Goal: Task Accomplishment & Management: Complete application form

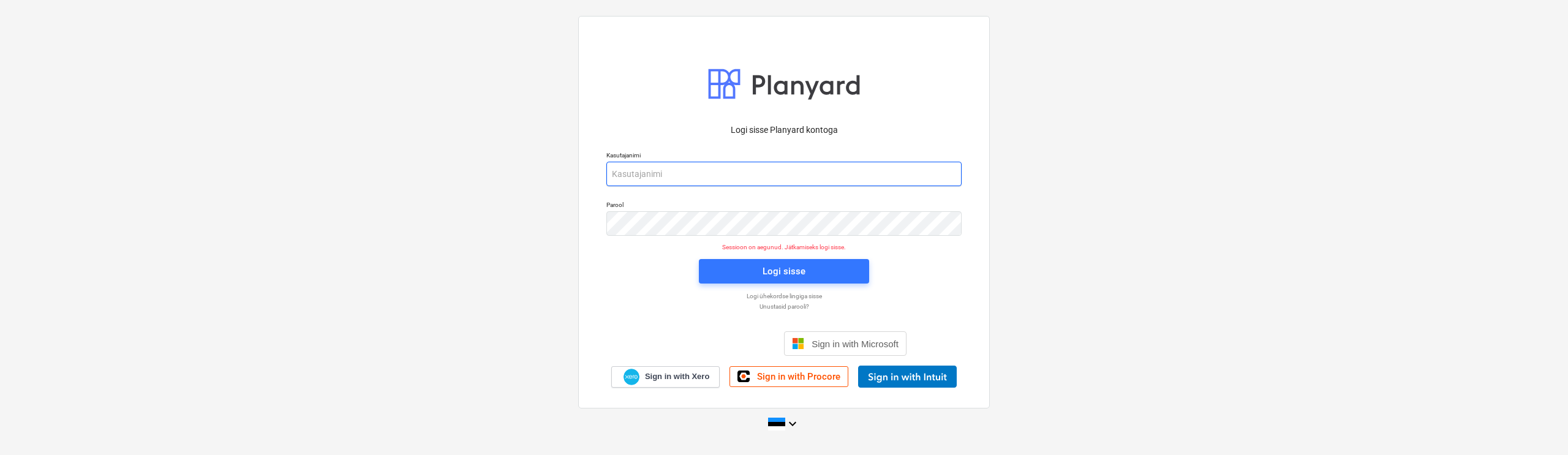
click at [732, 171] on input "email" at bounding box center [784, 174] width 355 height 24
type input "[EMAIL_ADDRESS][DOMAIN_NAME]"
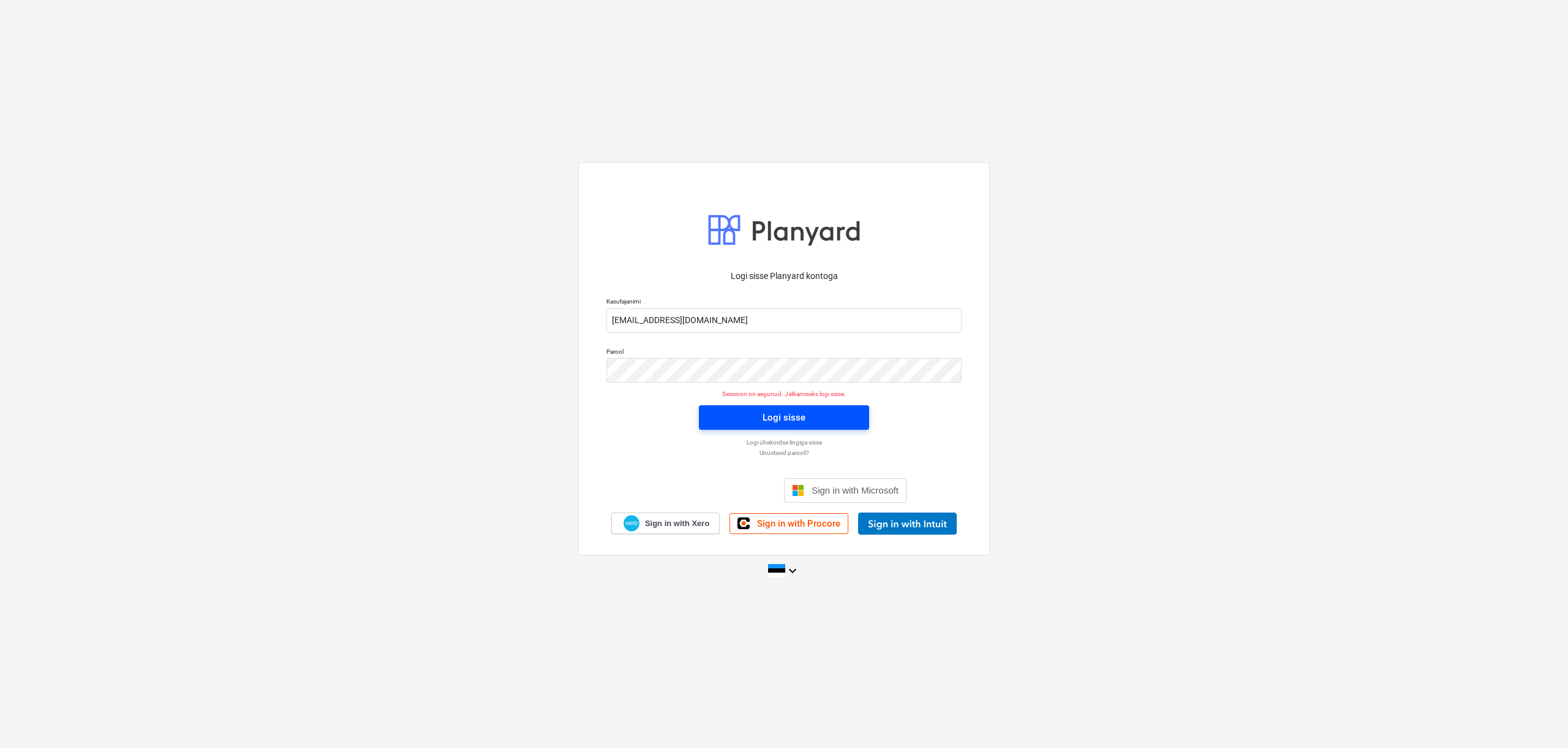
click at [812, 425] on span "Logi sisse" at bounding box center [784, 417] width 141 height 16
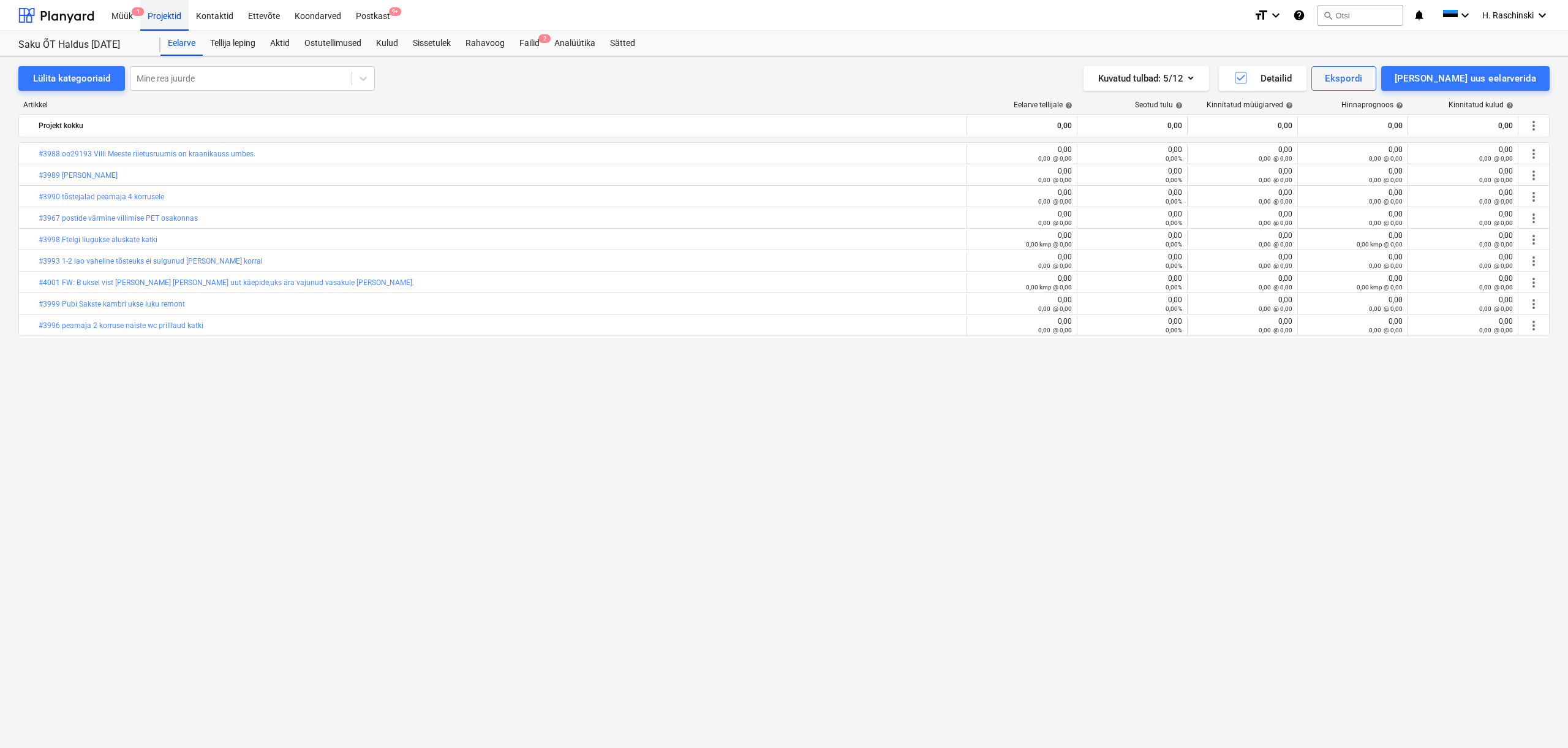
click at [171, 15] on div "Projektid" at bounding box center [164, 14] width 48 height 32
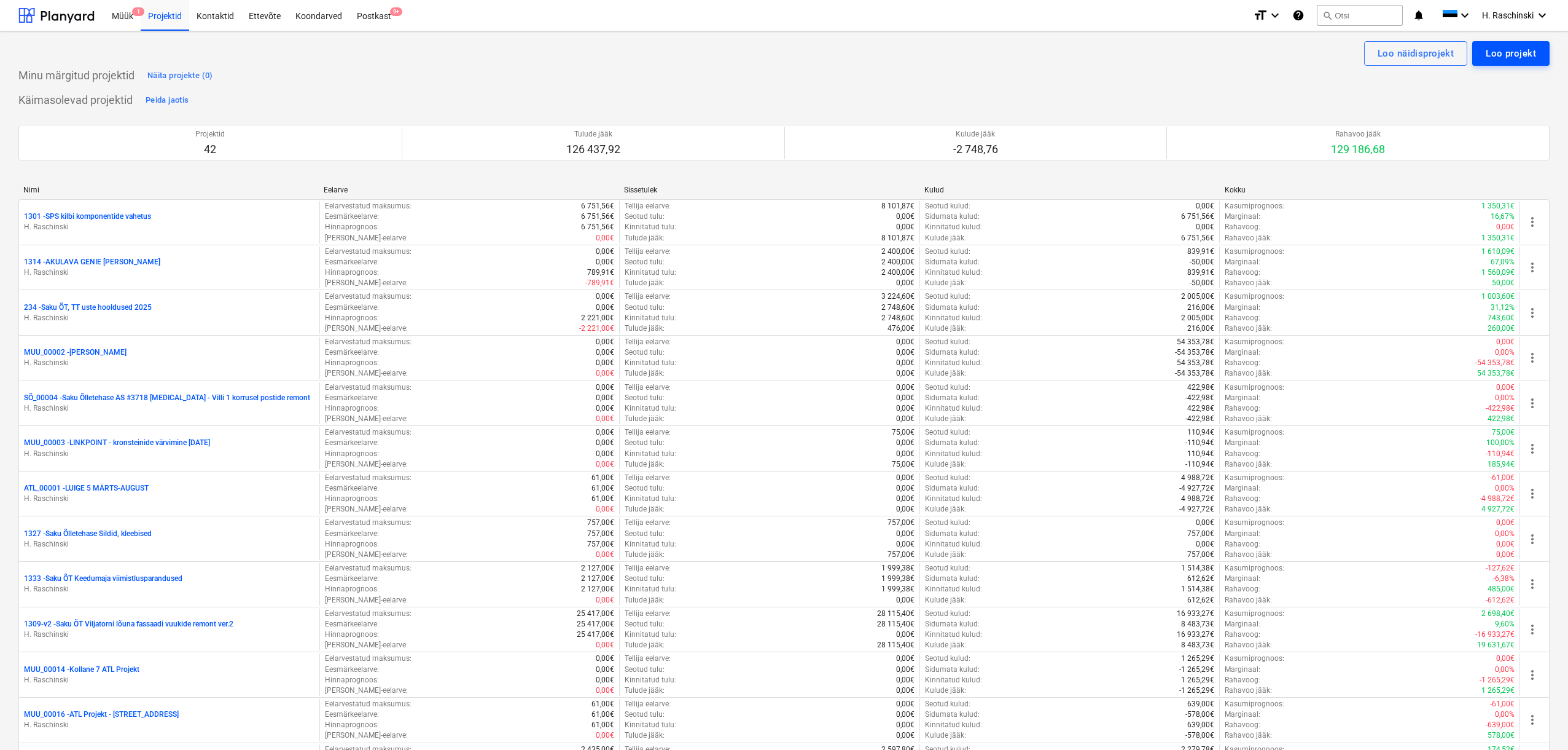
click at [924, 59] on div "Loo projekt" at bounding box center [1510, 54] width 50 height 16
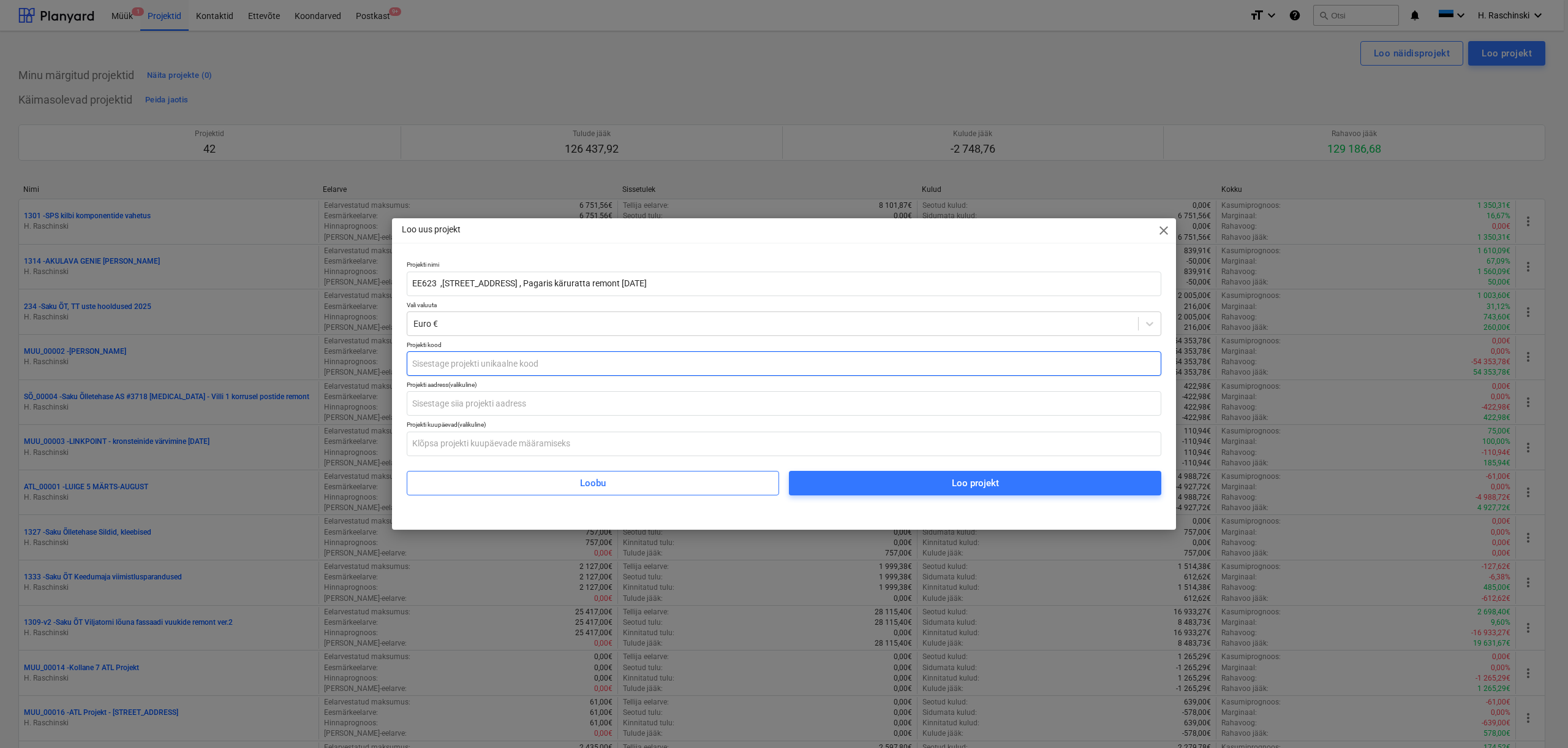
type input "EE623 ,[STREET_ADDRESS] , Pagaris käruratta remont [DATE]"
click at [587, 360] on input "text" at bounding box center [784, 363] width 755 height 24
click at [871, 455] on span "Loo projekt" at bounding box center [975, 483] width 343 height 16
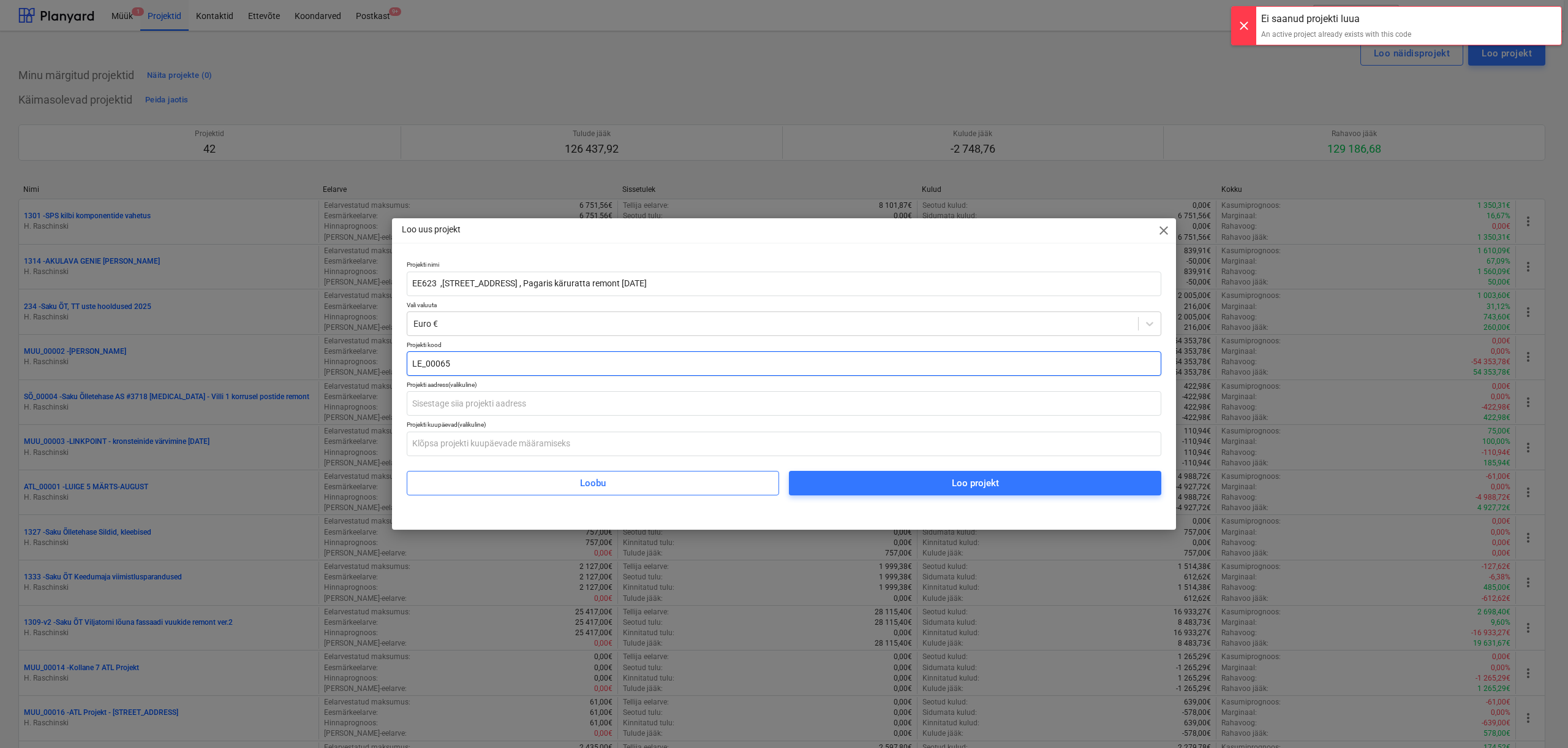
drag, startPoint x: 465, startPoint y: 363, endPoint x: 471, endPoint y: 360, distance: 6.7
click at [465, 363] on input "LE_00065" at bounding box center [784, 363] width 755 height 24
click at [854, 455] on span "Loo projekt" at bounding box center [975, 483] width 343 height 16
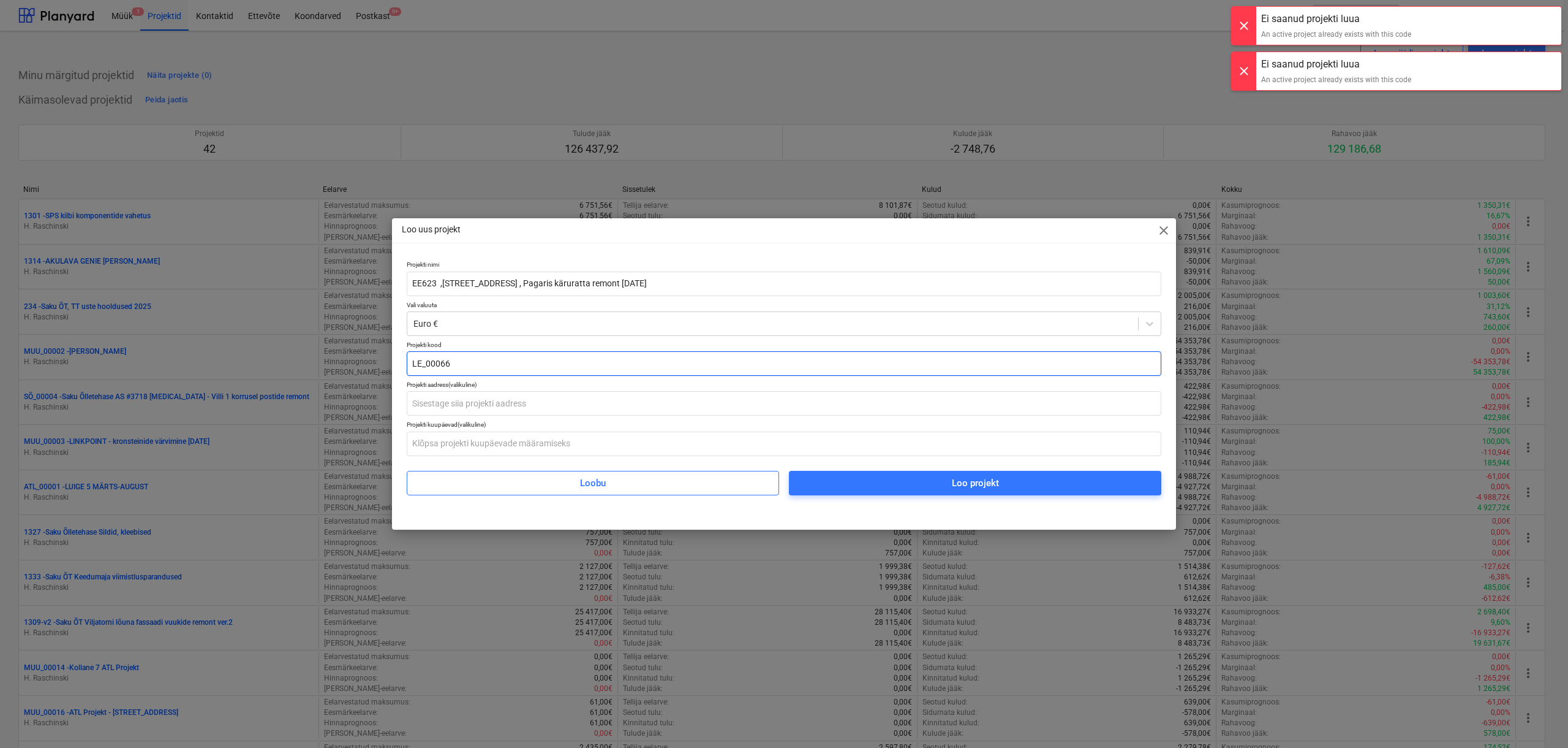
click at [478, 367] on input "LE_00066" at bounding box center [784, 363] width 755 height 24
type input "LE_00068"
click at [814, 455] on span "Loo projekt" at bounding box center [975, 483] width 343 height 16
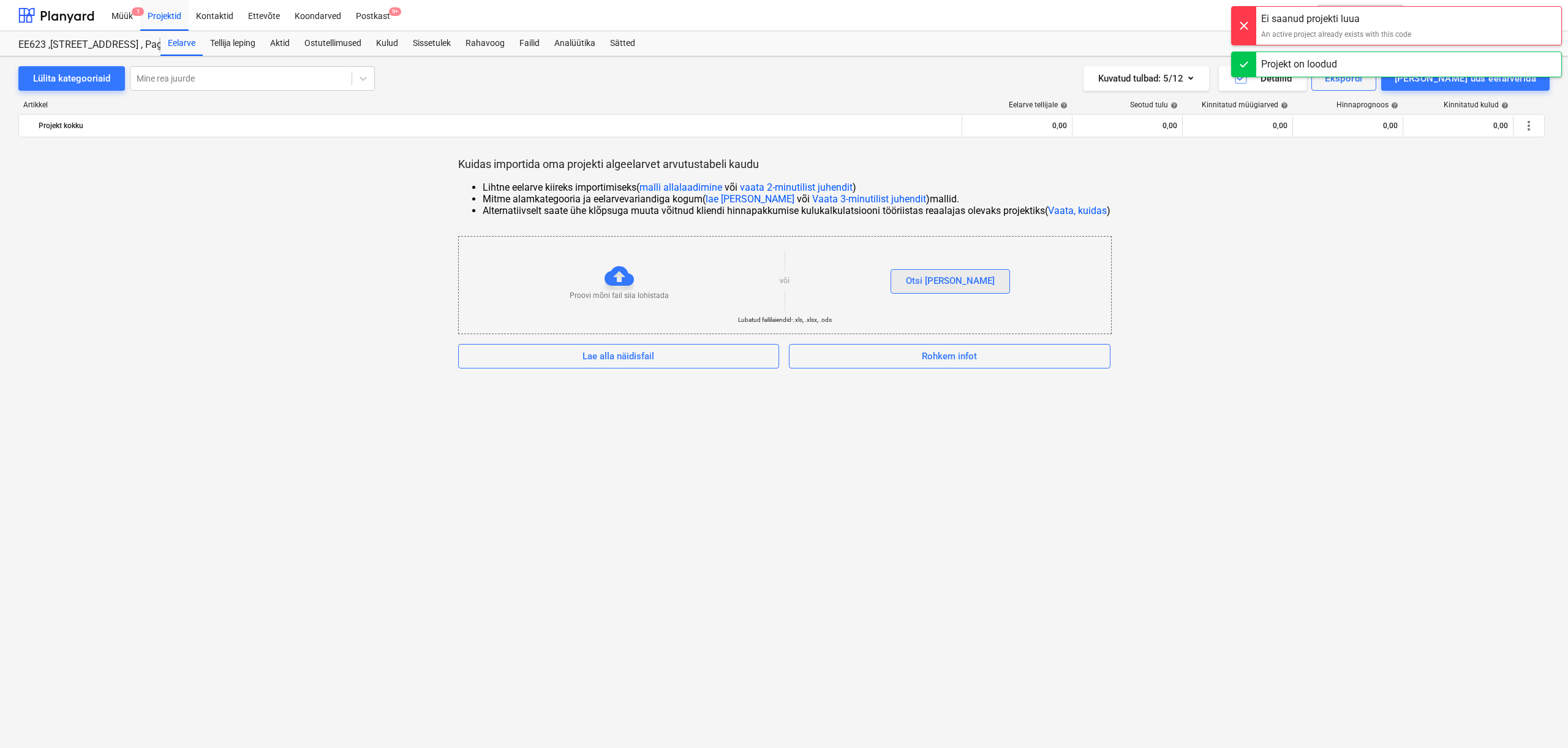
click at [922, 285] on div "Otsi [PERSON_NAME]" at bounding box center [951, 281] width 89 height 16
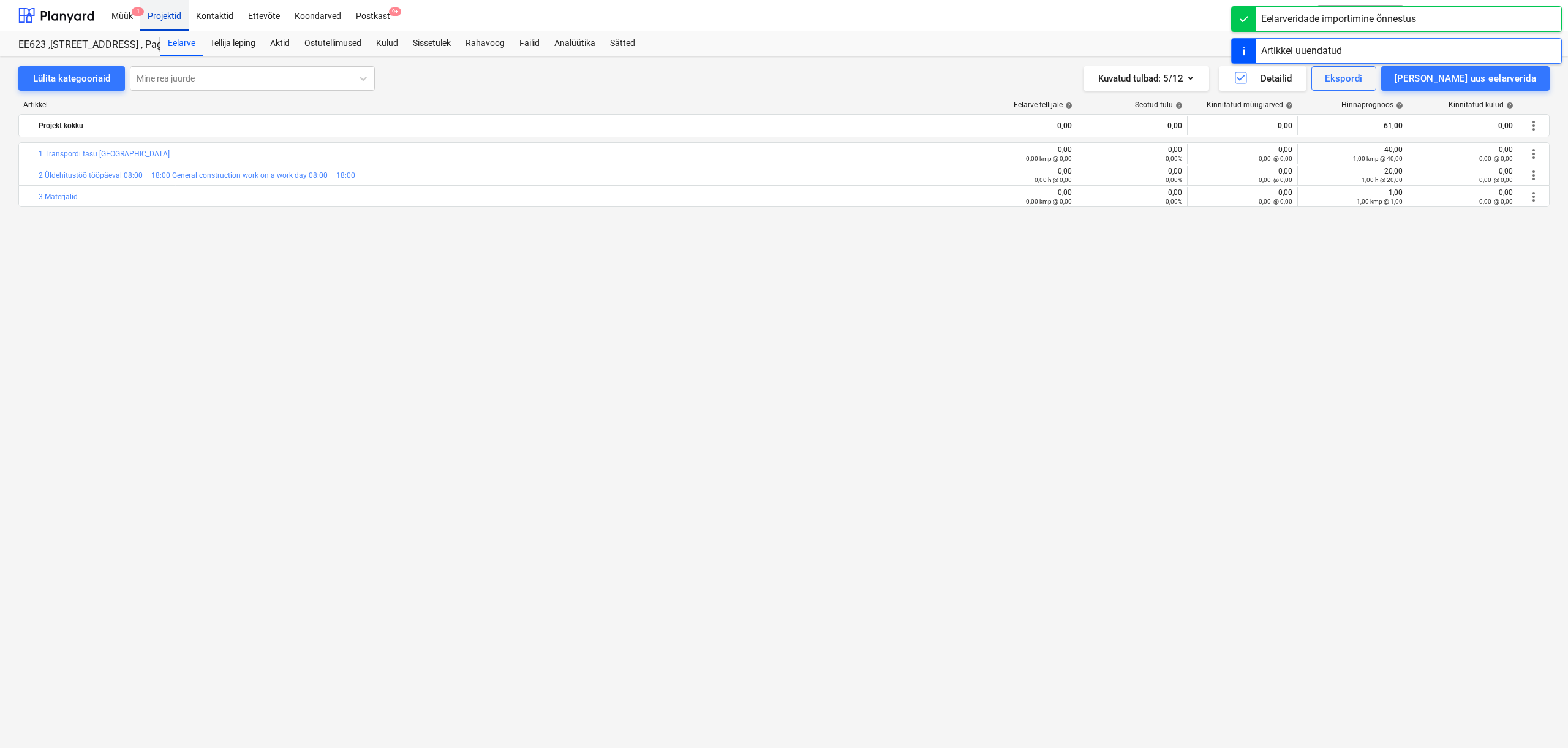
click at [177, 22] on div "Projektid" at bounding box center [164, 14] width 48 height 32
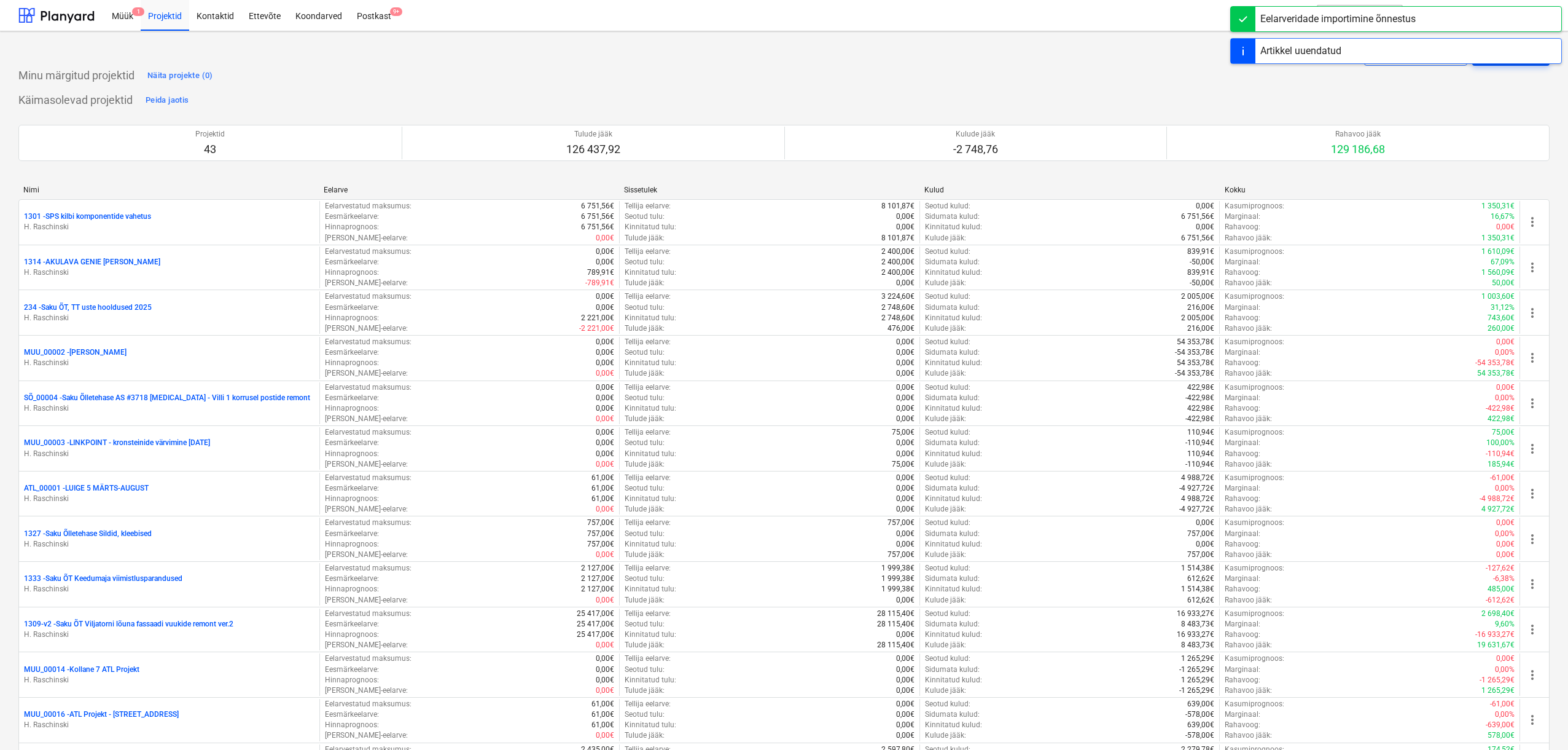
click at [924, 64] on button "Loo projekt" at bounding box center [1510, 53] width 77 height 25
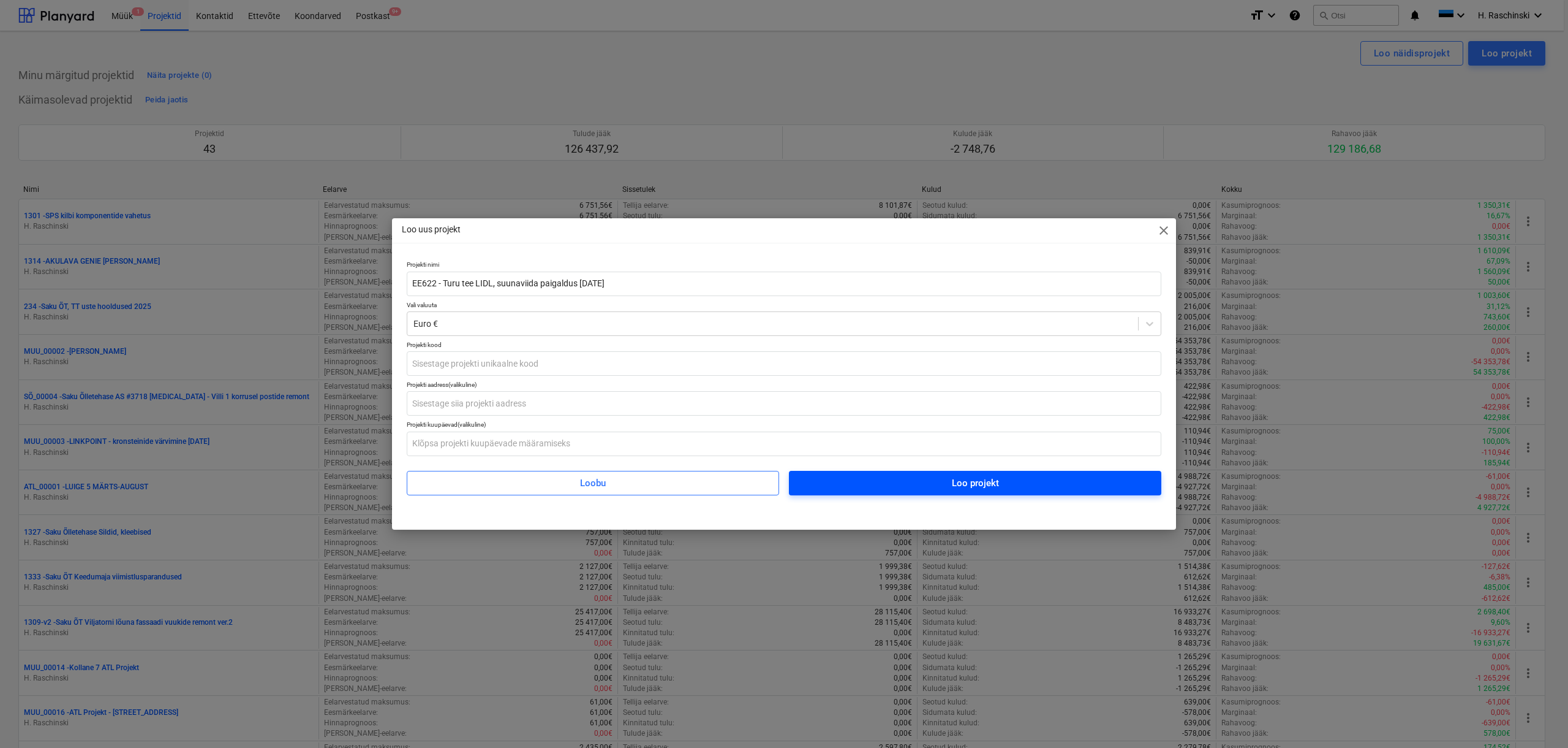
type input "EE622 - Turu tee LIDL, suunaviida paigaldus [DATE]"
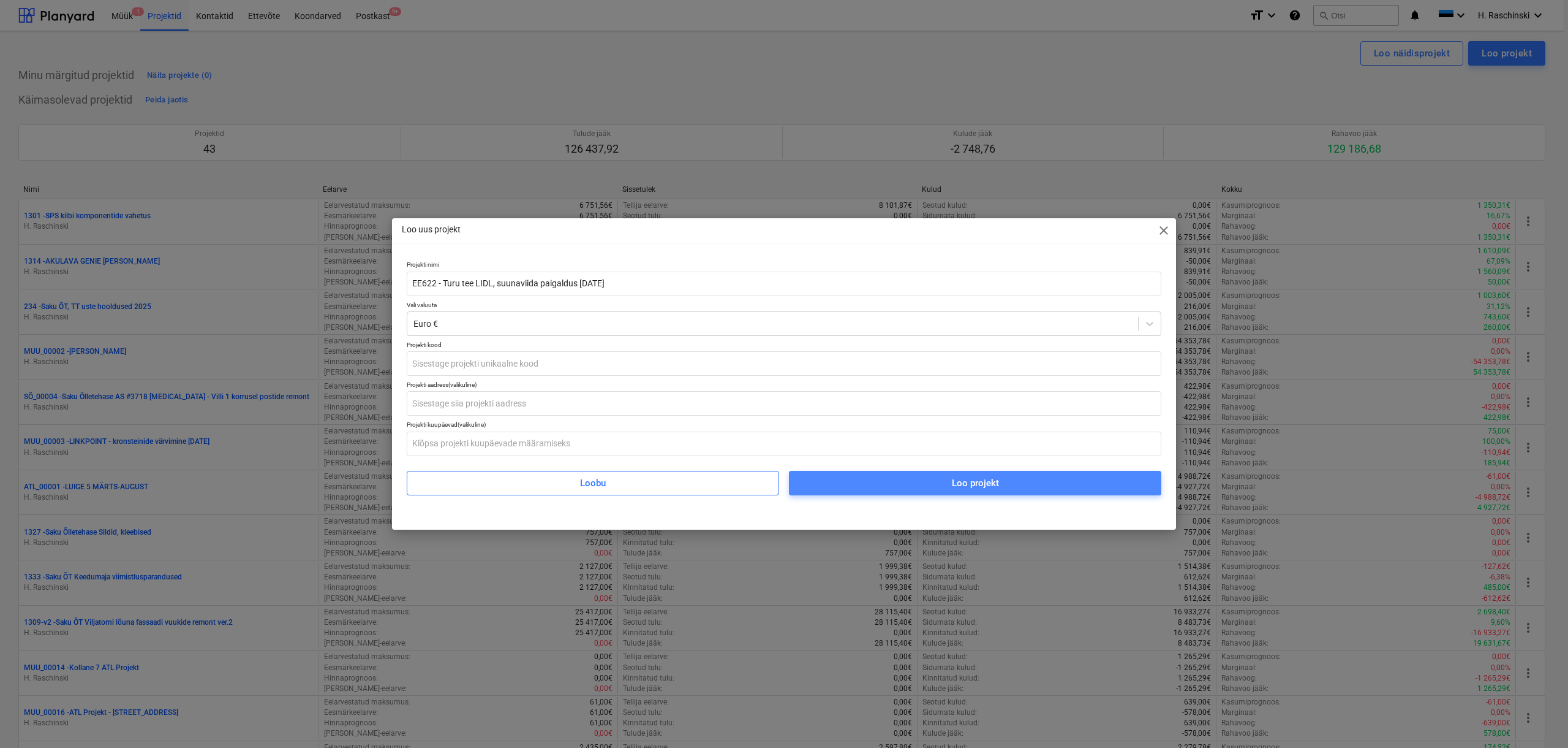
click at [888, 455] on span "Loo projekt" at bounding box center [975, 483] width 343 height 16
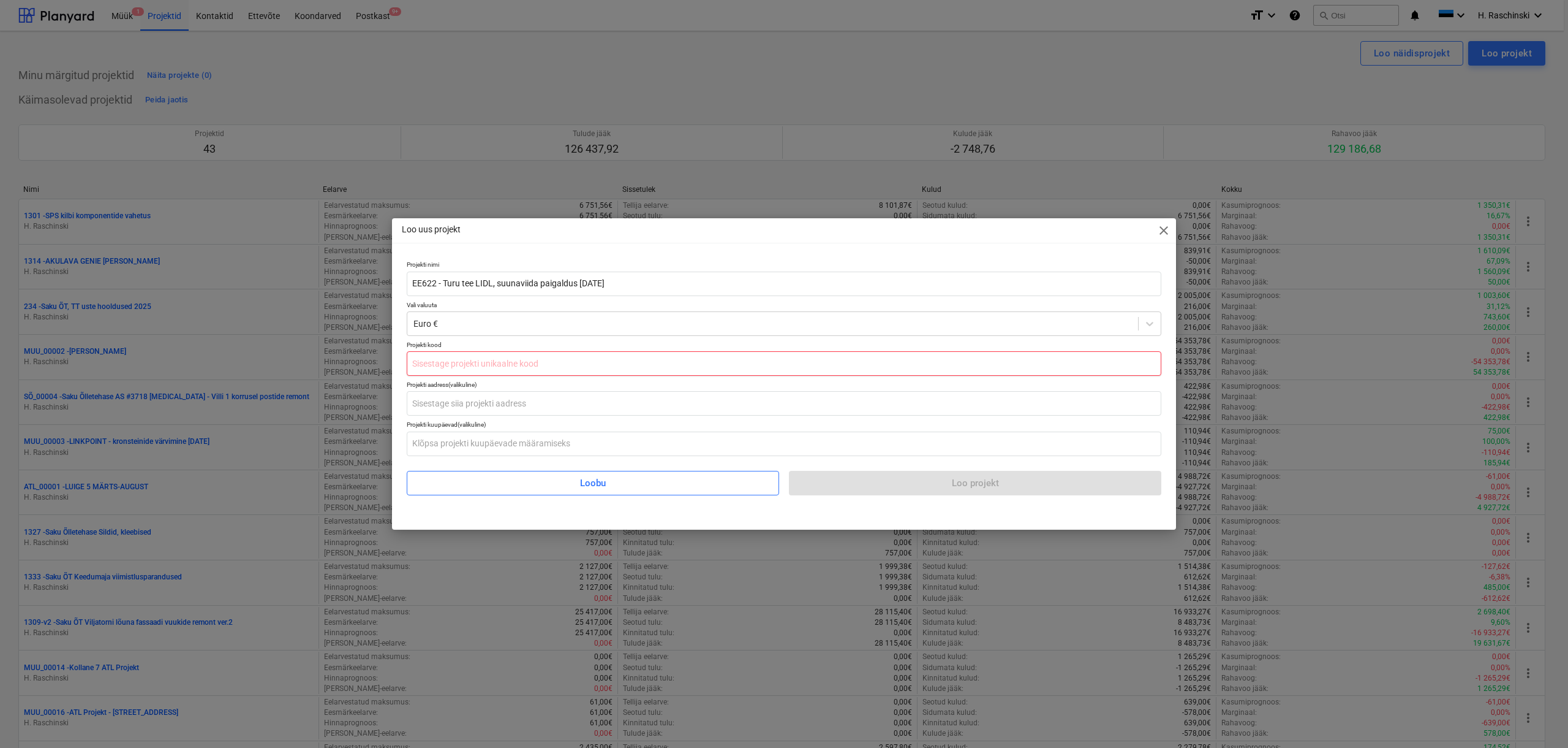
click at [460, 363] on input "text" at bounding box center [784, 363] width 755 height 24
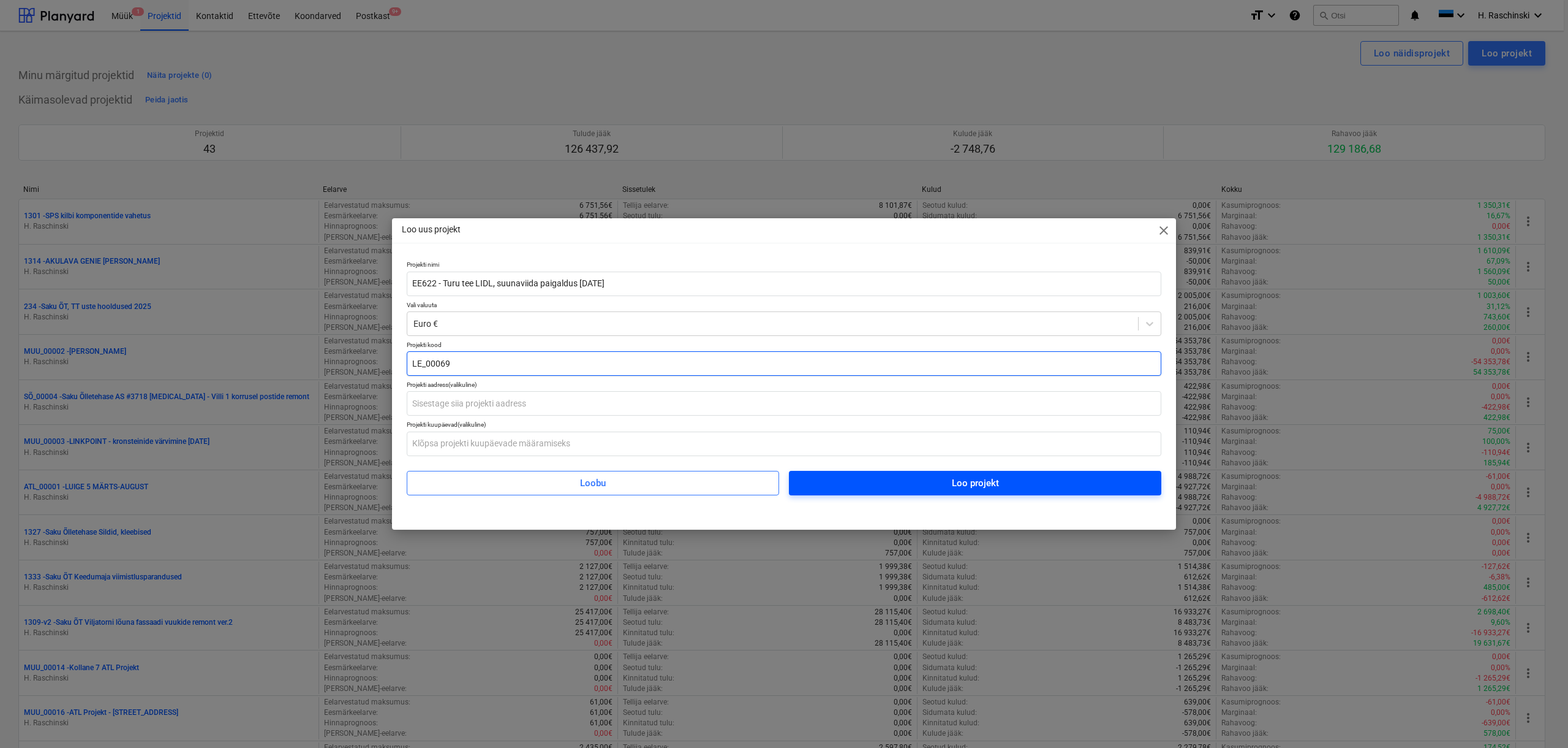
type input "LE_00069"
click at [922, 455] on span "Loo projekt" at bounding box center [975, 483] width 343 height 16
